Goal: Task Accomplishment & Management: Manage account settings

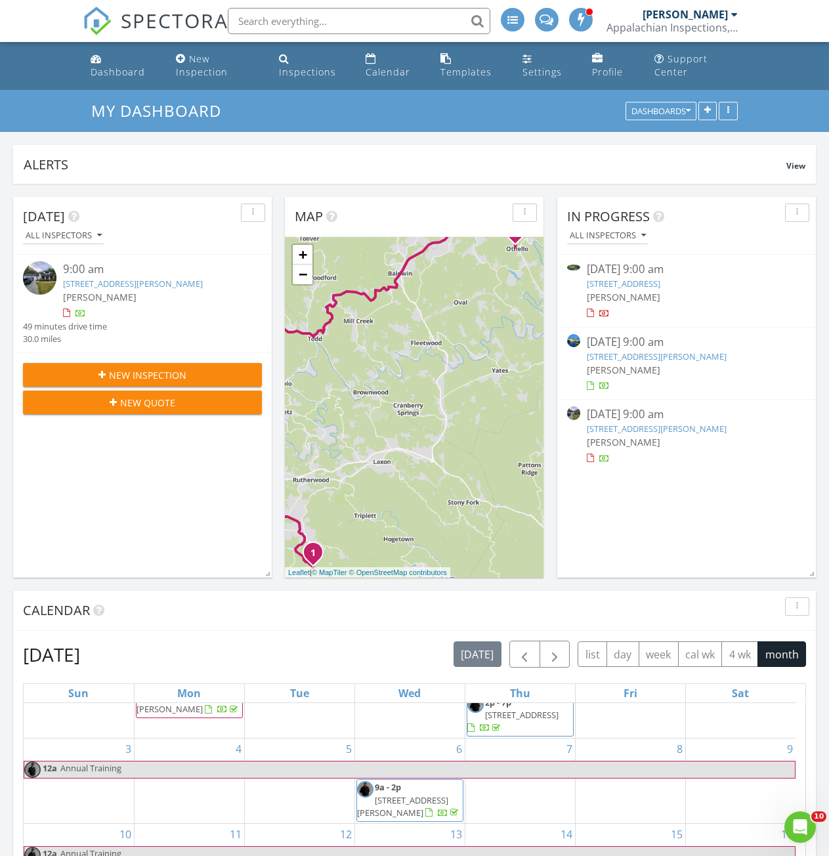
click at [614, 364] on span "[PERSON_NAME]" at bounding box center [624, 370] width 74 height 12
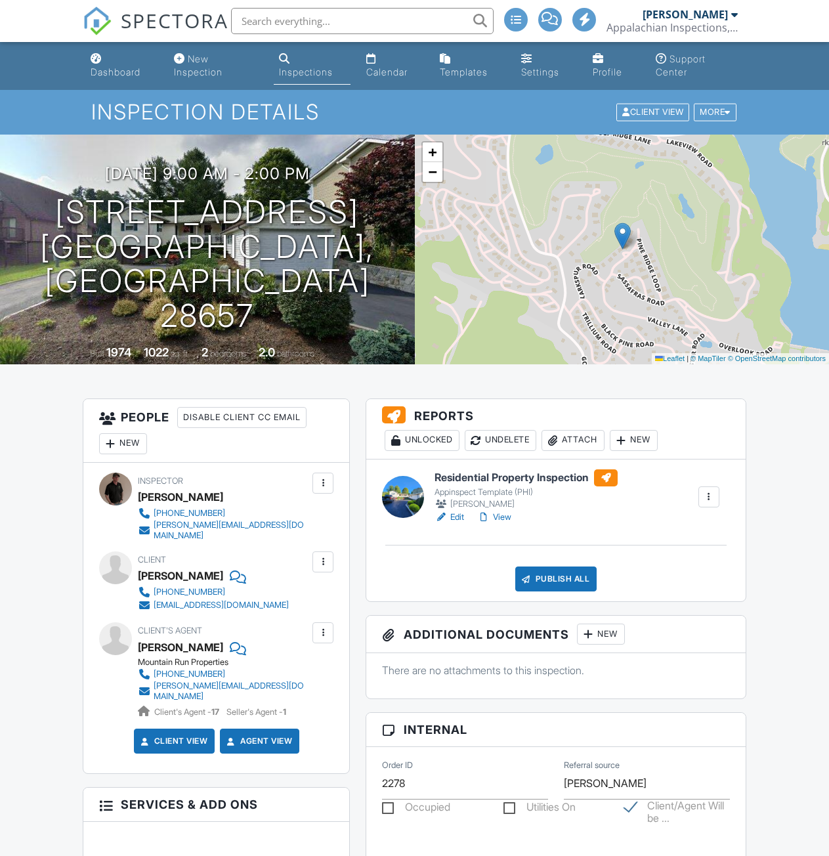
click at [498, 519] on link "View" at bounding box center [494, 517] width 34 height 13
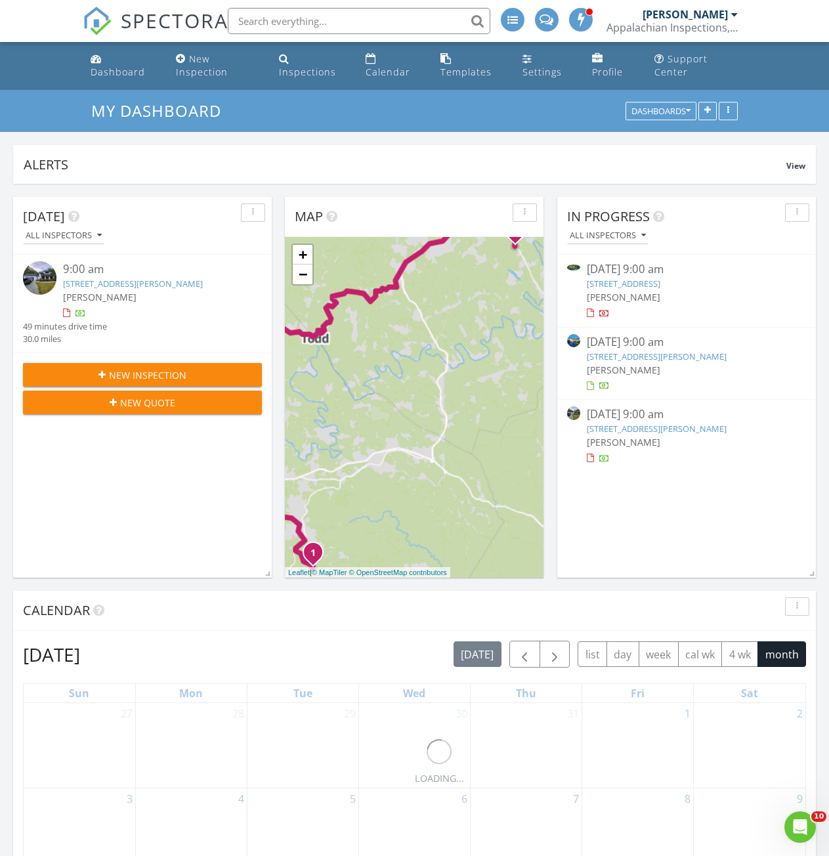
click at [618, 351] on link "154 Pine Ridge Loop, Newland, NC 28657" at bounding box center [657, 357] width 140 height 12
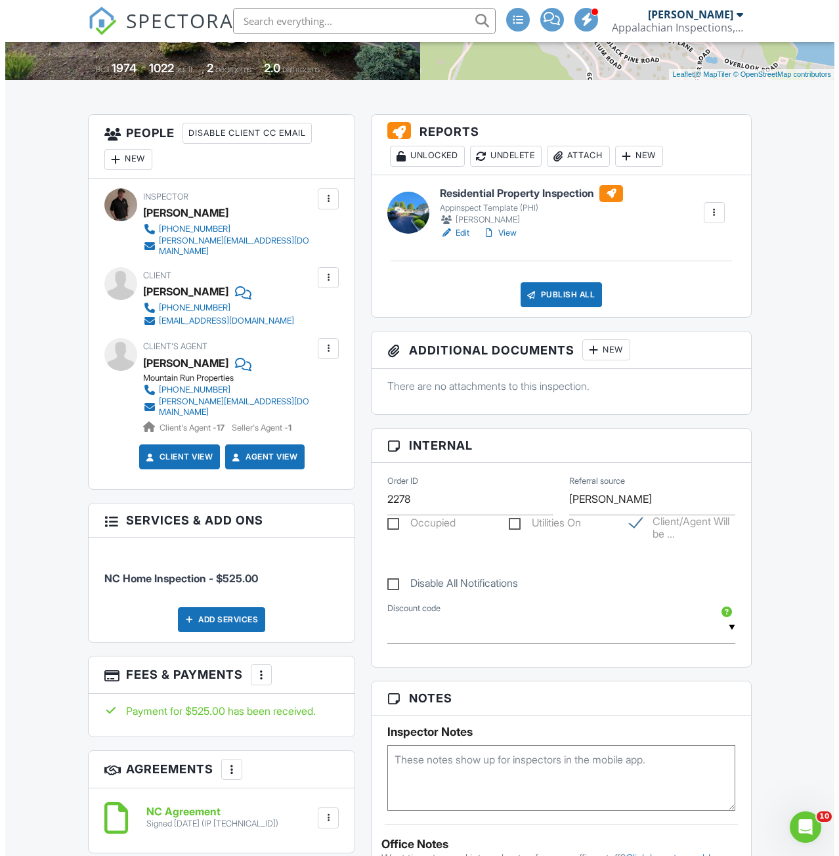
scroll to position [197, 0]
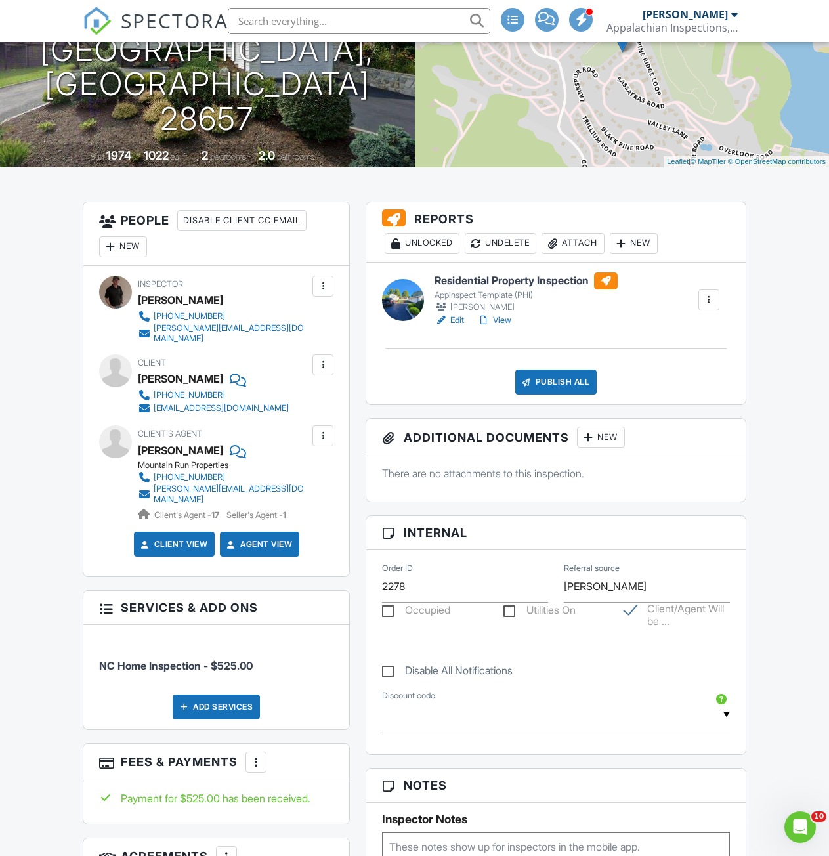
click at [547, 384] on div "Publish All" at bounding box center [556, 382] width 82 height 25
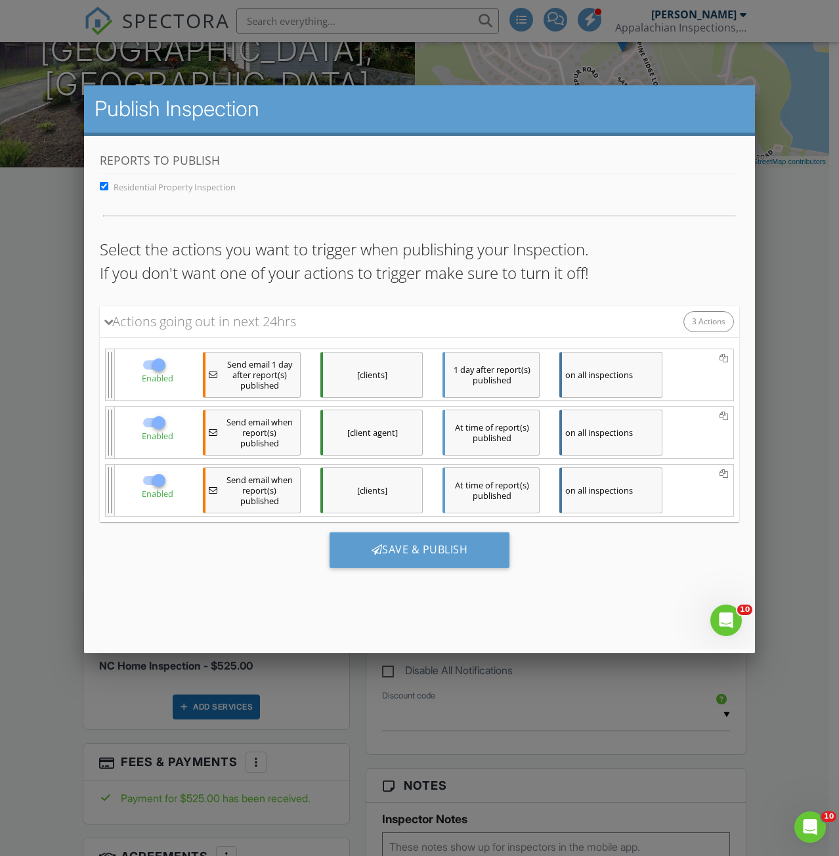
scroll to position [0, 0]
click at [421, 553] on div "Save & Publish" at bounding box center [419, 549] width 181 height 35
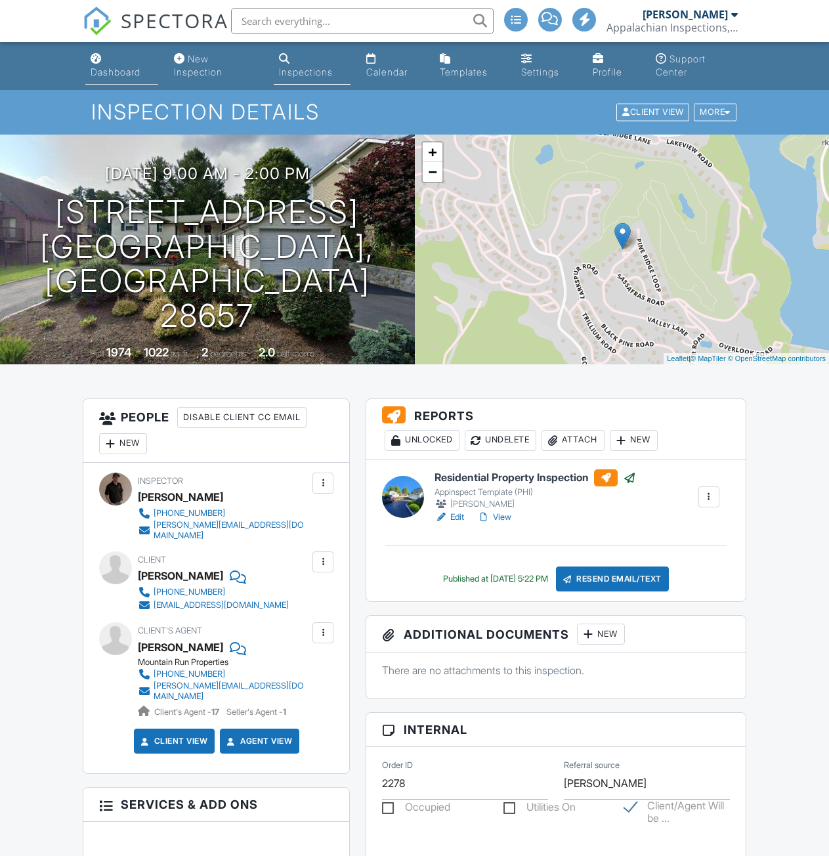
click at [95, 64] on link "Dashboard" at bounding box center [121, 65] width 73 height 37
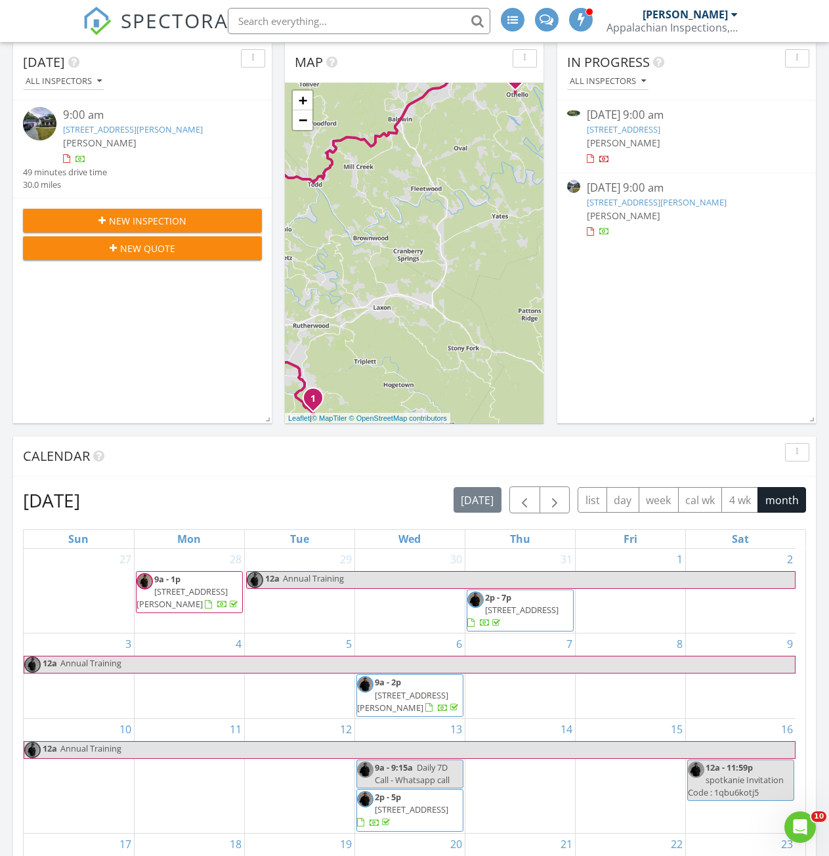
scroll to position [131, 0]
